Goal: Task Accomplishment & Management: Manage account settings

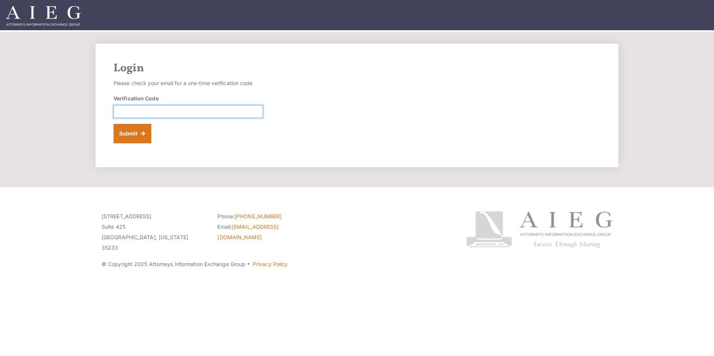
click at [149, 115] on input "Verification Code" at bounding box center [188, 111] width 149 height 13
click at [125, 111] on input "Verification Code" at bounding box center [188, 111] width 149 height 13
paste input "211405"
type input "211405"
click at [141, 134] on button "Submit" at bounding box center [133, 133] width 38 height 19
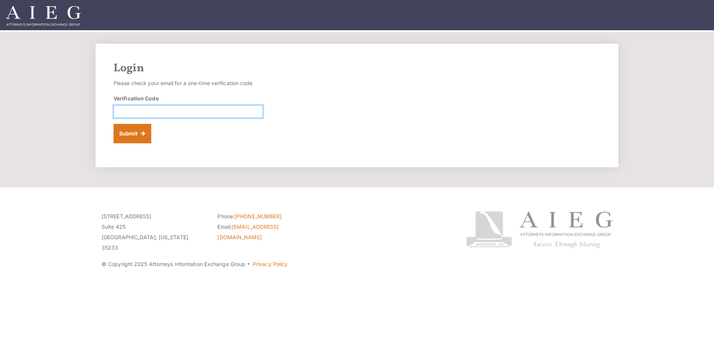
click at [157, 117] on input "Verification Code" at bounding box center [188, 111] width 149 height 13
click at [151, 112] on input "Verification Code" at bounding box center [188, 111] width 149 height 13
paste input "833693"
type input "833693"
click at [136, 142] on button "Submit" at bounding box center [133, 133] width 38 height 19
